Goal: Transaction & Acquisition: Purchase product/service

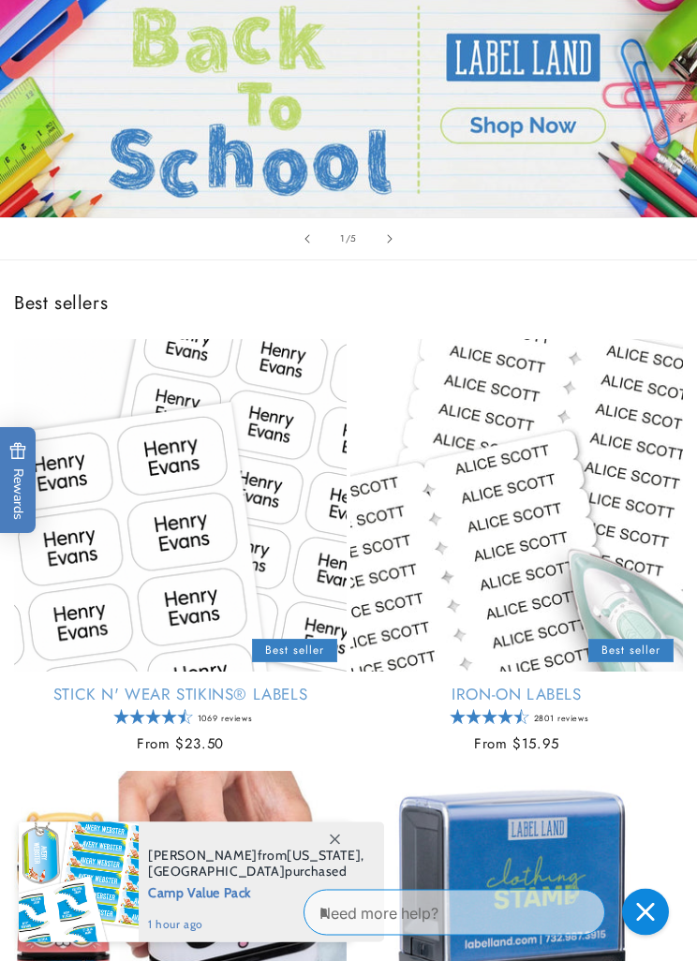
scroll to position [224, 0]
click at [273, 684] on link "Stick N' Wear Stikins® Labels" at bounding box center [180, 694] width 333 height 21
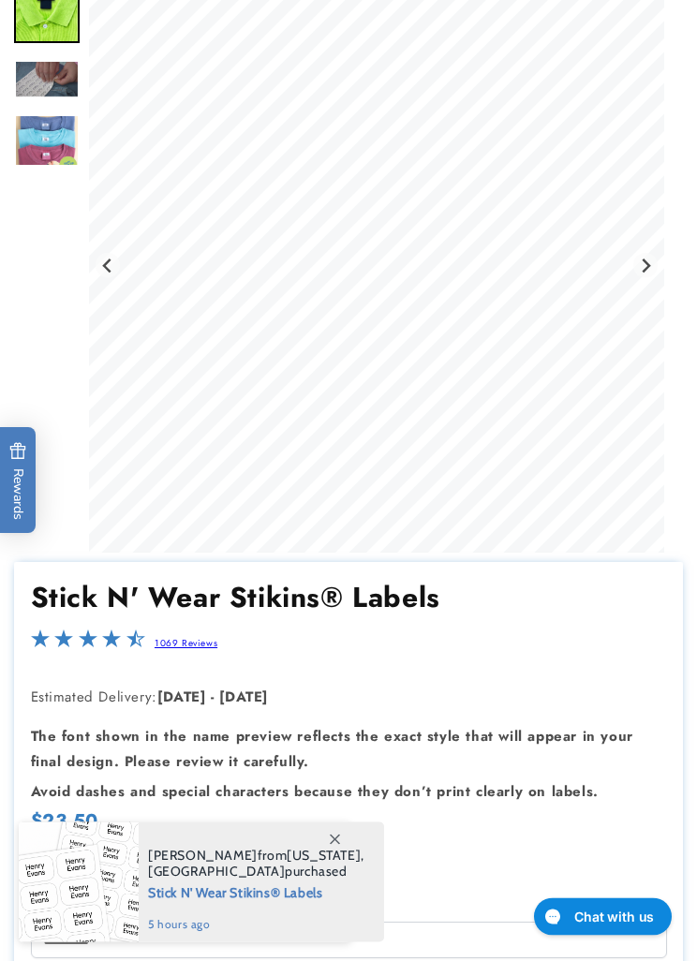
scroll to position [0, 590]
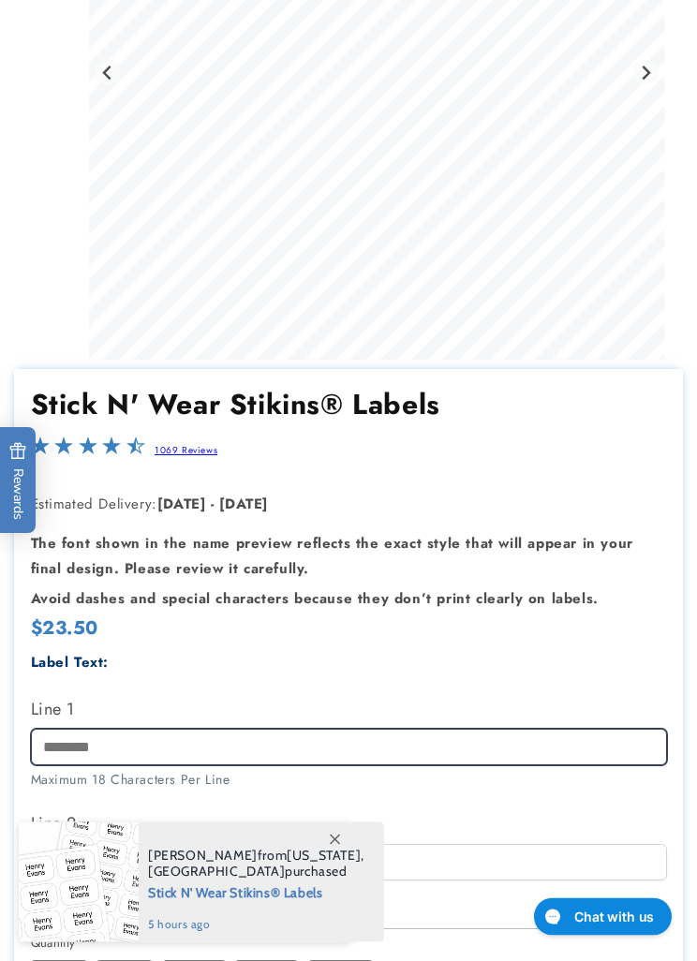
click at [286, 752] on input "Line 1" at bounding box center [349, 748] width 636 height 37
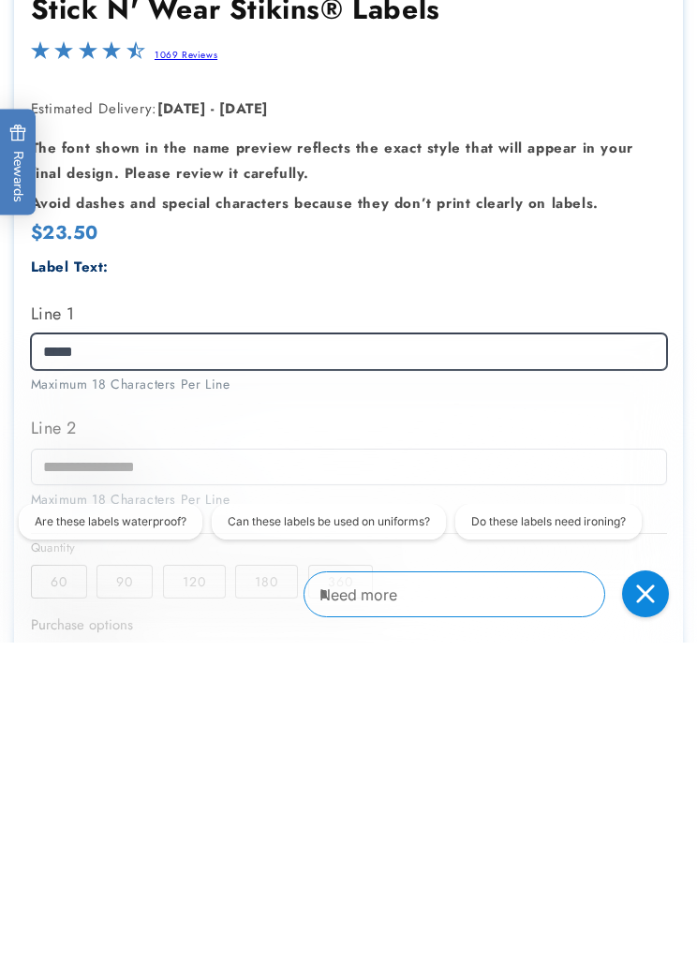
scroll to position [0, 0]
type input "*****"
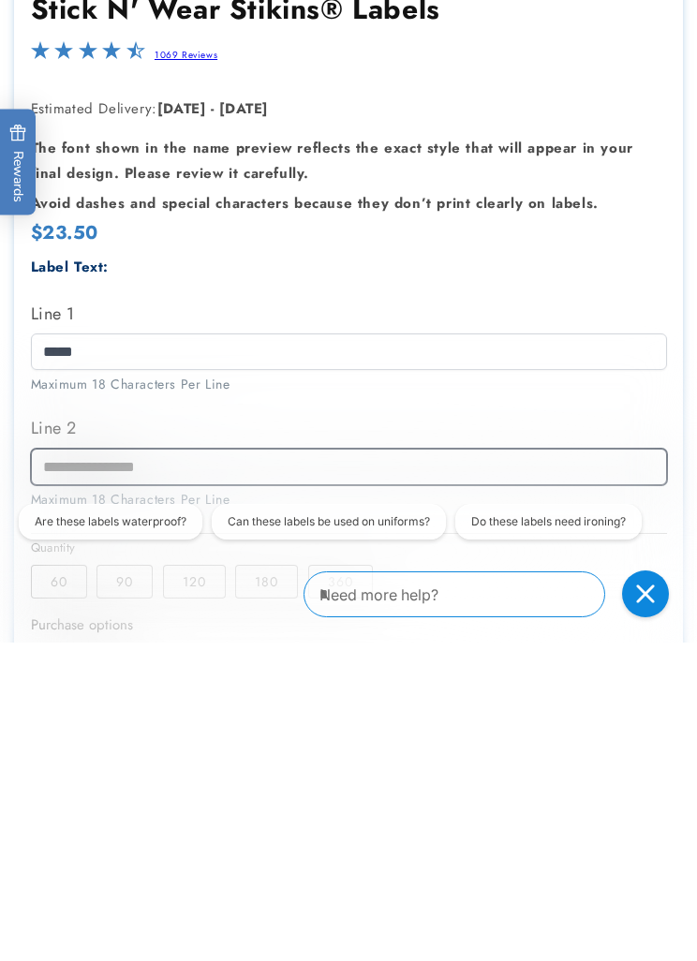
click at [229, 767] on input "Line 2" at bounding box center [349, 785] width 636 height 37
type input "**********"
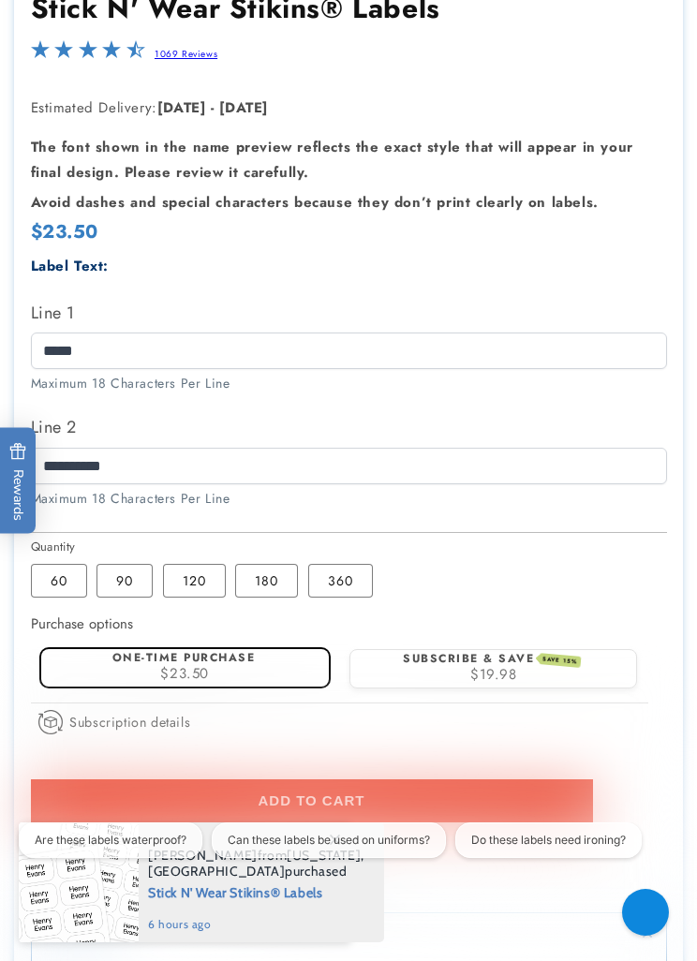
click at [320, 587] on label "360 Variant sold out or unavailable" at bounding box center [340, 581] width 65 height 34
click at [272, 598] on label "180 Variant sold out or unavailable" at bounding box center [266, 581] width 63 height 34
click at [350, 587] on label "360 Variant sold out or unavailable" at bounding box center [340, 581] width 65 height 34
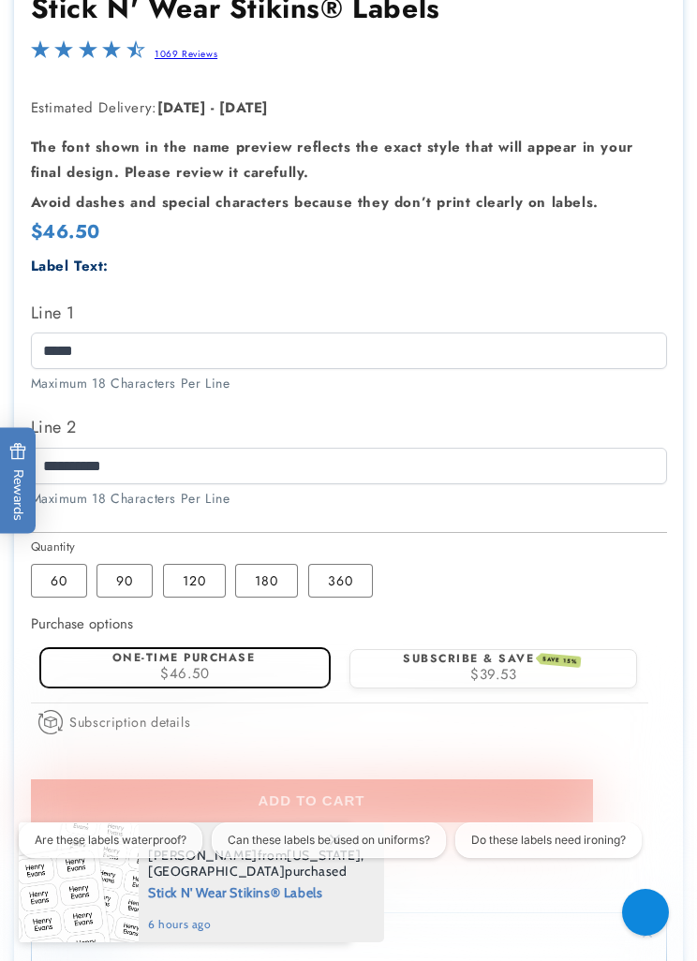
scroll to position [0, 590]
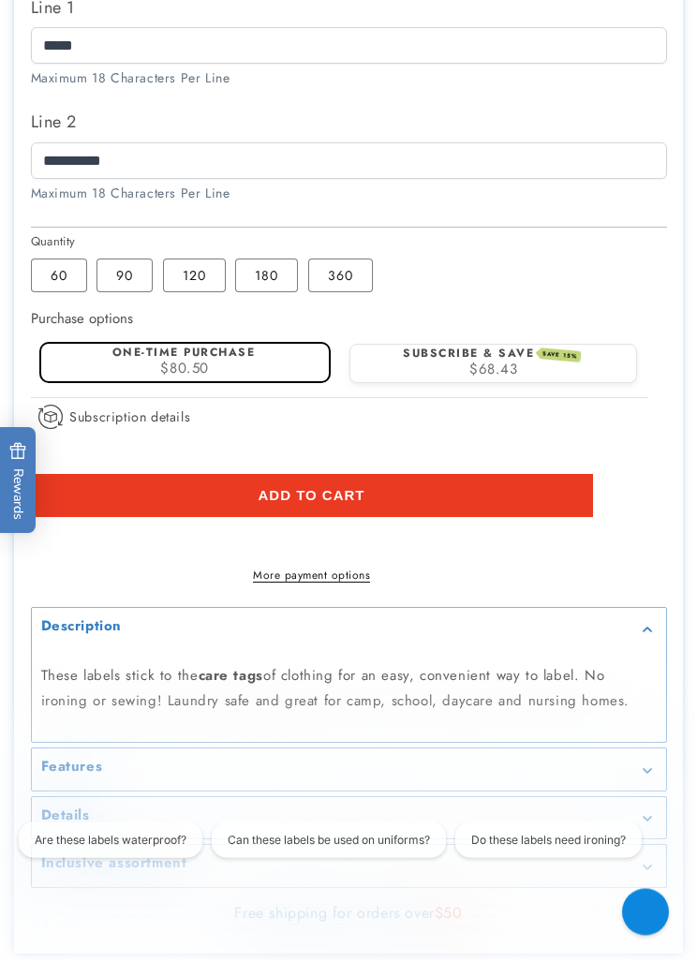
scroll to position [1150, 0]
click at [487, 489] on button "Add to cart" at bounding box center [312, 495] width 562 height 43
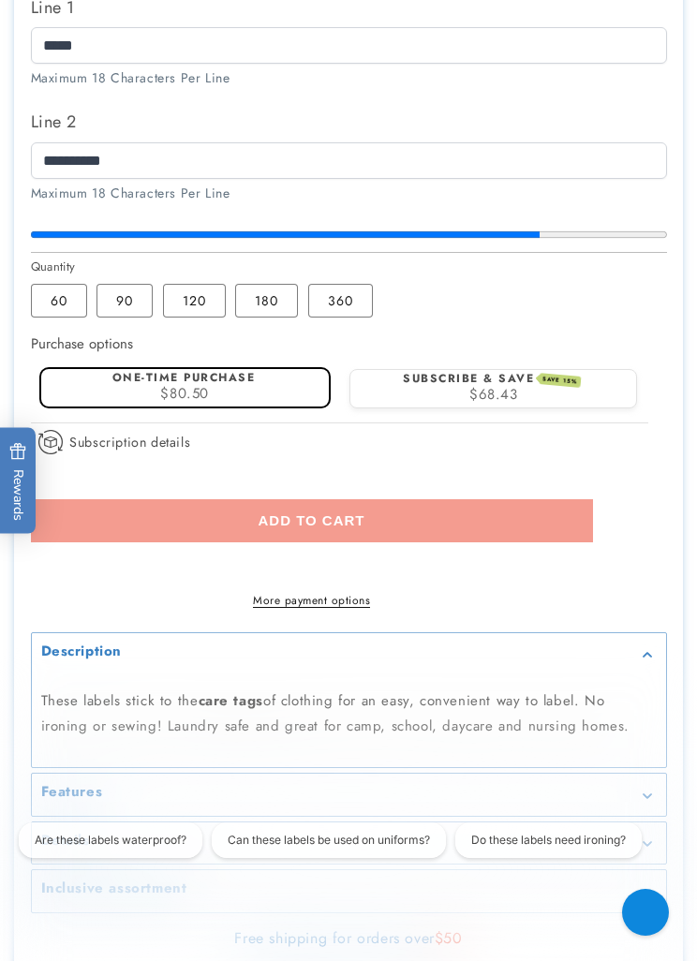
scroll to position [0, 1181]
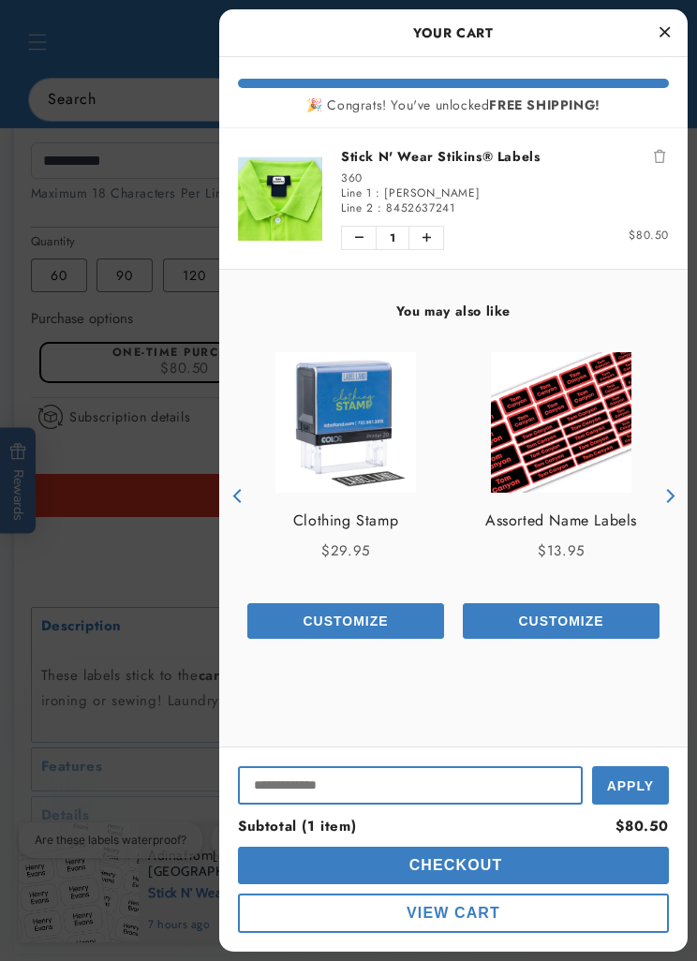
click at [477, 805] on input "Input Discount" at bounding box center [410, 785] width 345 height 38
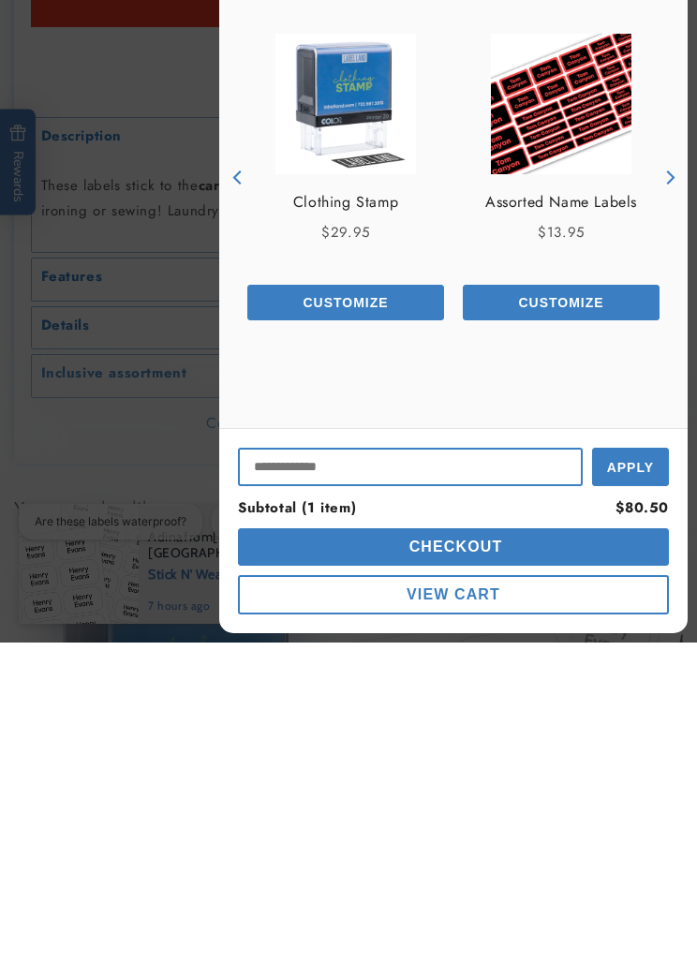
scroll to position [0, 0]
type input "*******"
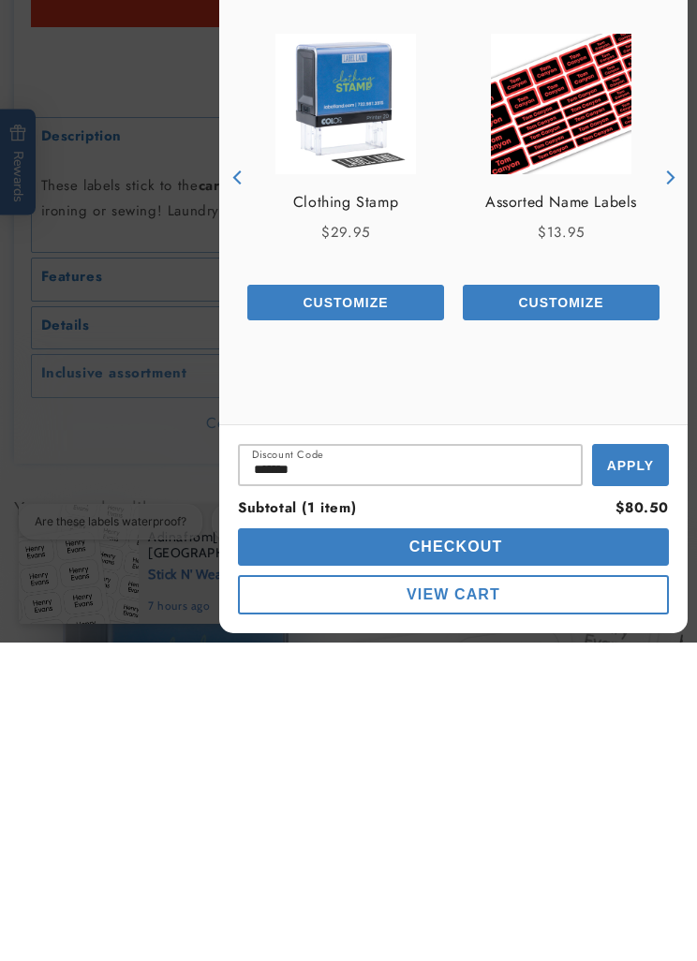
click at [639, 777] on span "Apply" at bounding box center [630, 784] width 47 height 15
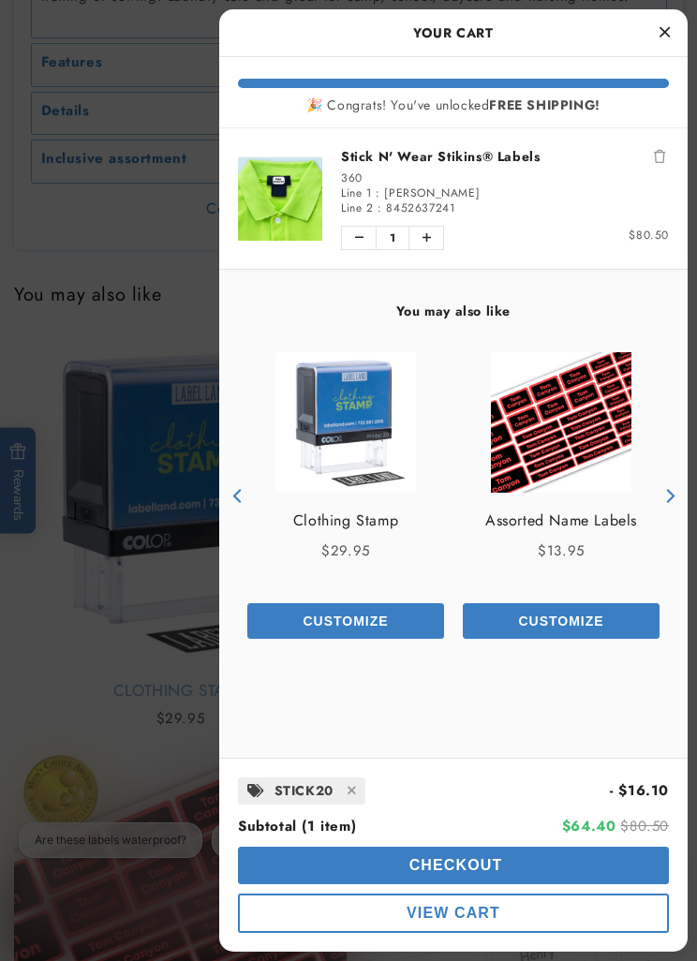
scroll to position [0, 1181]
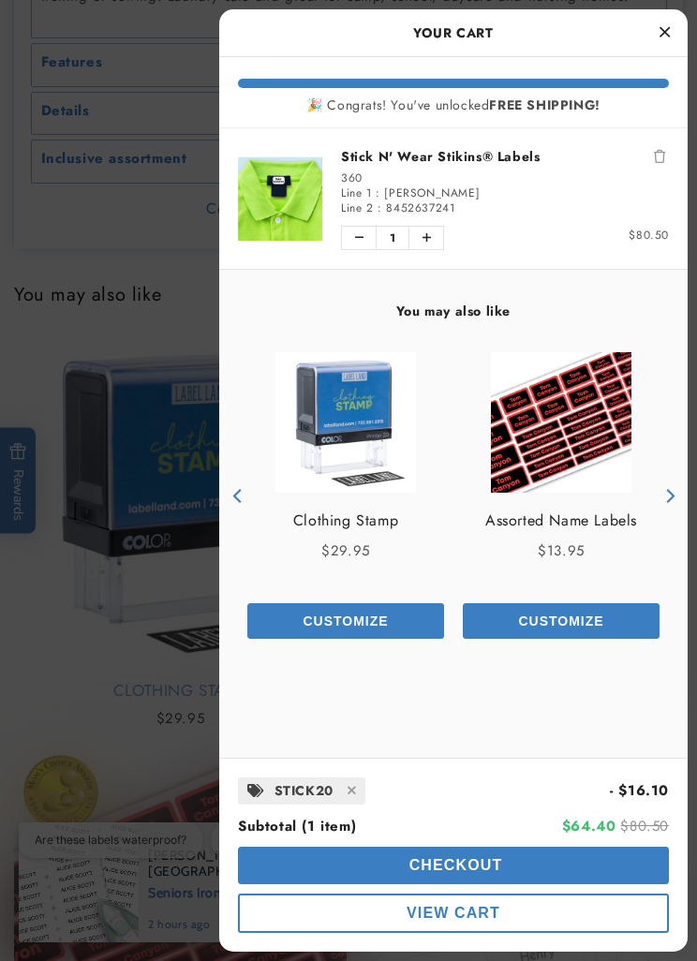
click at [523, 885] on button "Checkout" at bounding box center [453, 865] width 431 height 37
